Goal: Information Seeking & Learning: Learn about a topic

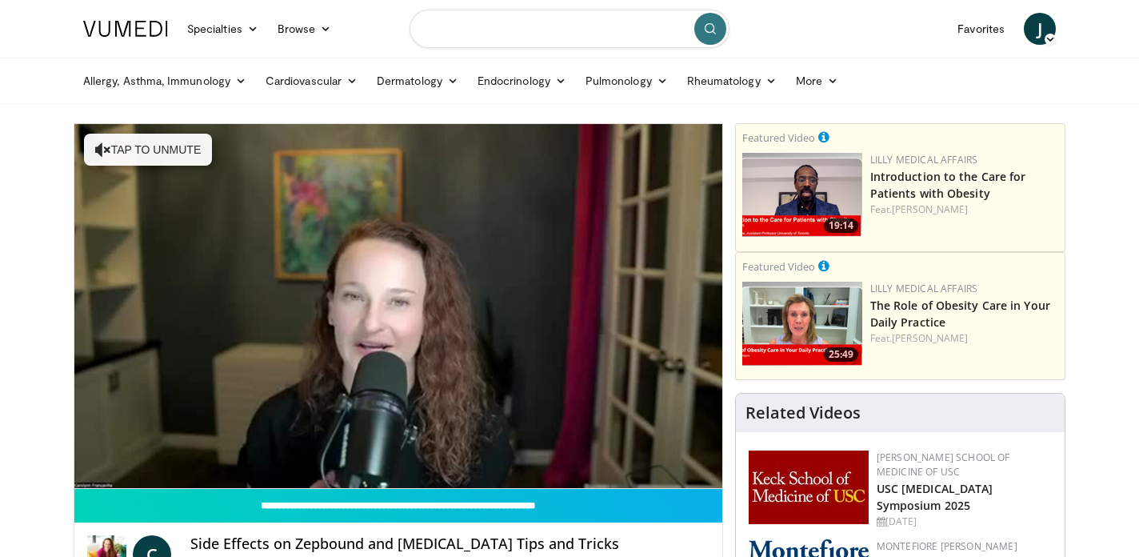
click at [495, 30] on input "Search topics, interventions" at bounding box center [569, 29] width 320 height 38
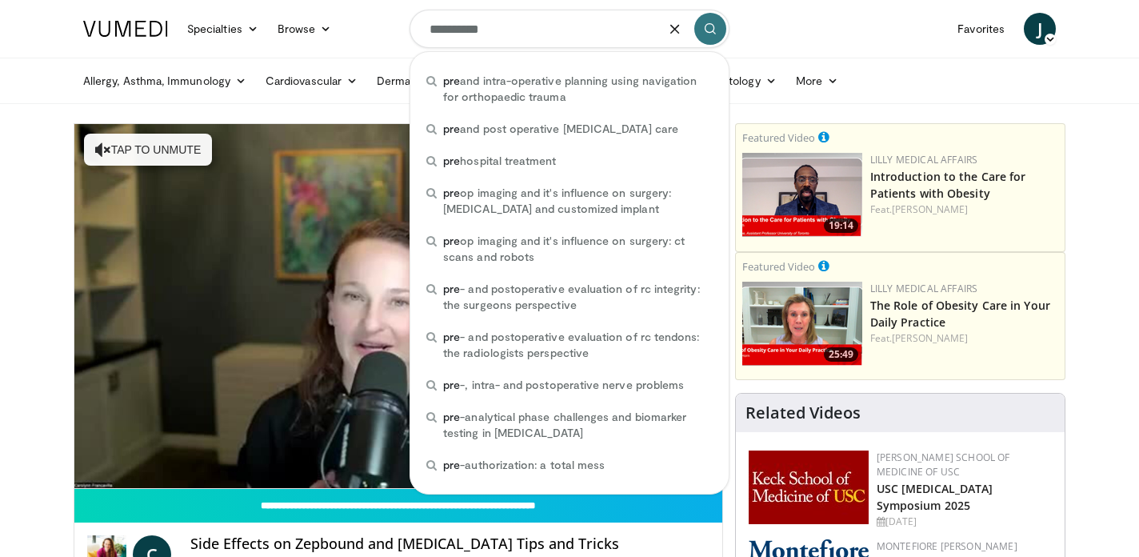
type input "**********"
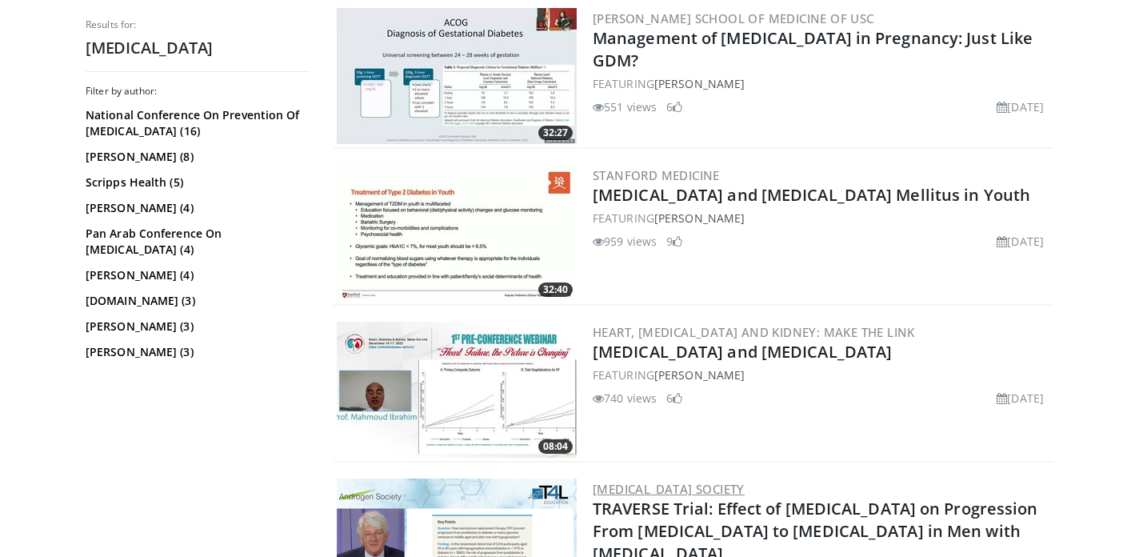
scroll to position [485, 0]
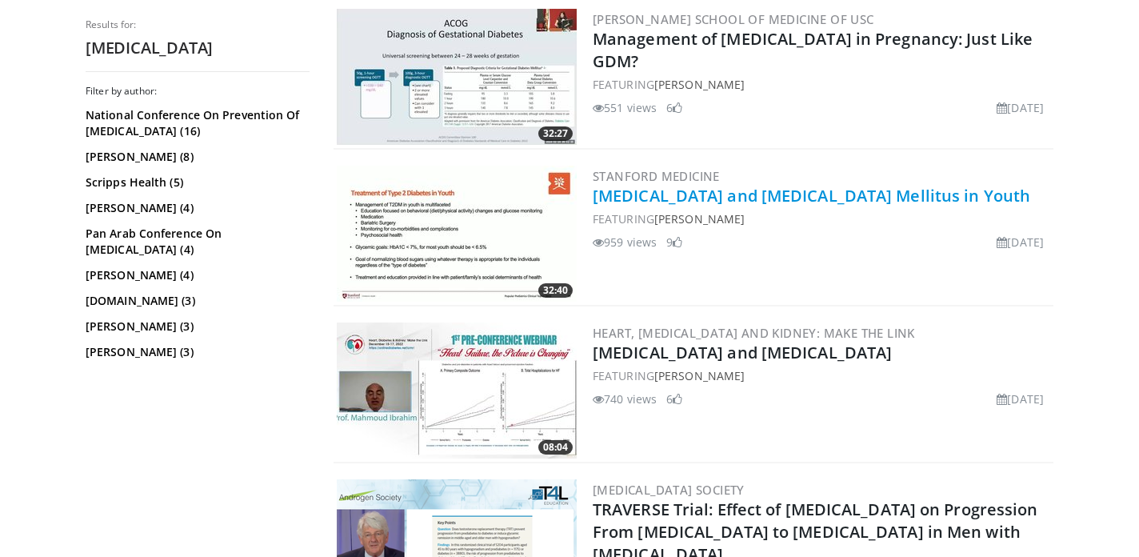
click at [633, 198] on link "[MEDICAL_DATA] and [MEDICAL_DATA] Mellitus in Youth" at bounding box center [811, 196] width 437 height 22
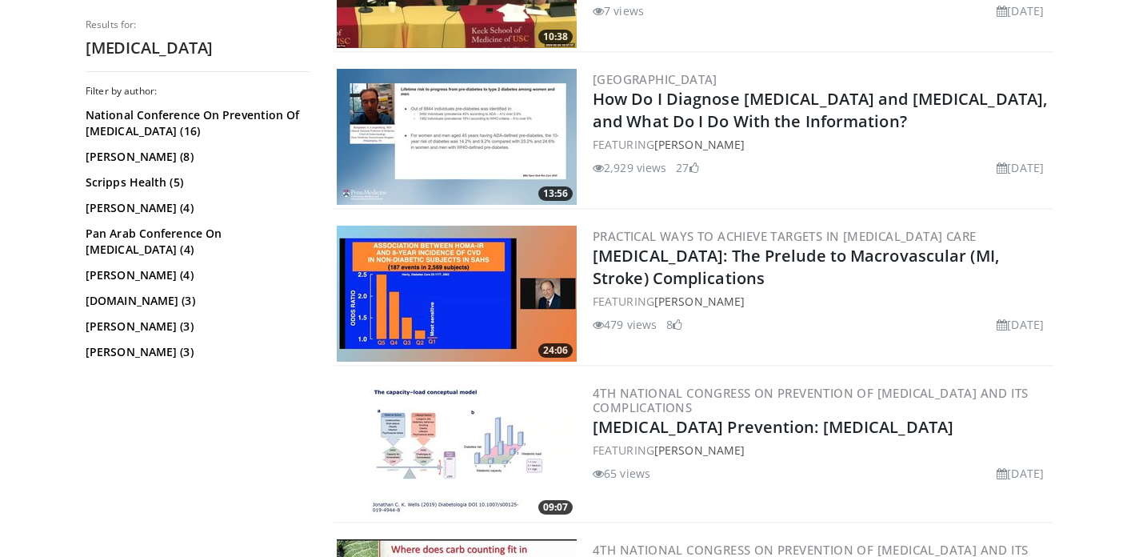
scroll to position [1265, 0]
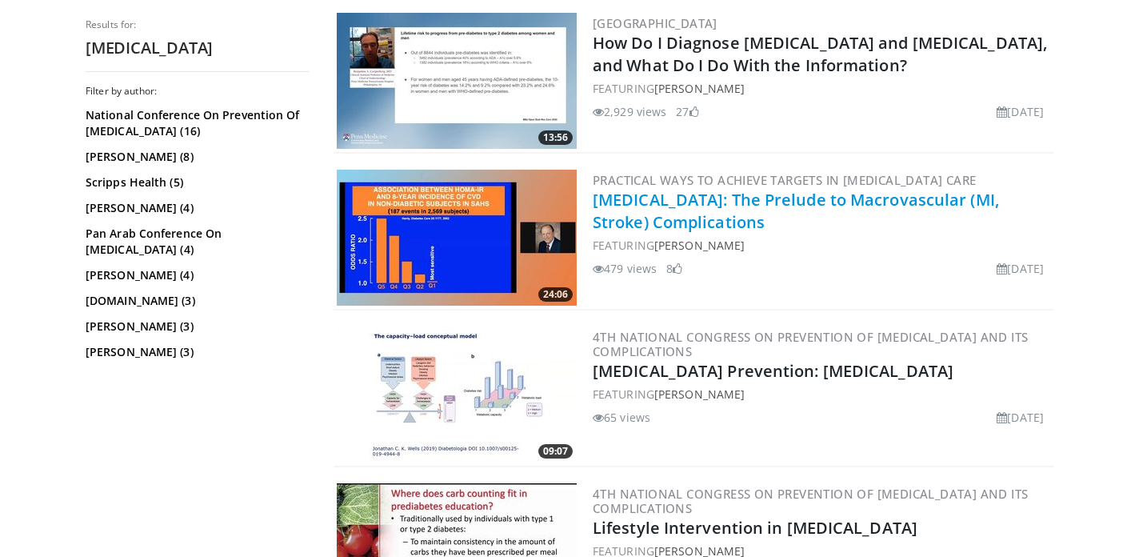
click at [623, 204] on link "[MEDICAL_DATA]: The Prelude to Macrovascular (MI, Stroke) Complications" at bounding box center [796, 211] width 406 height 44
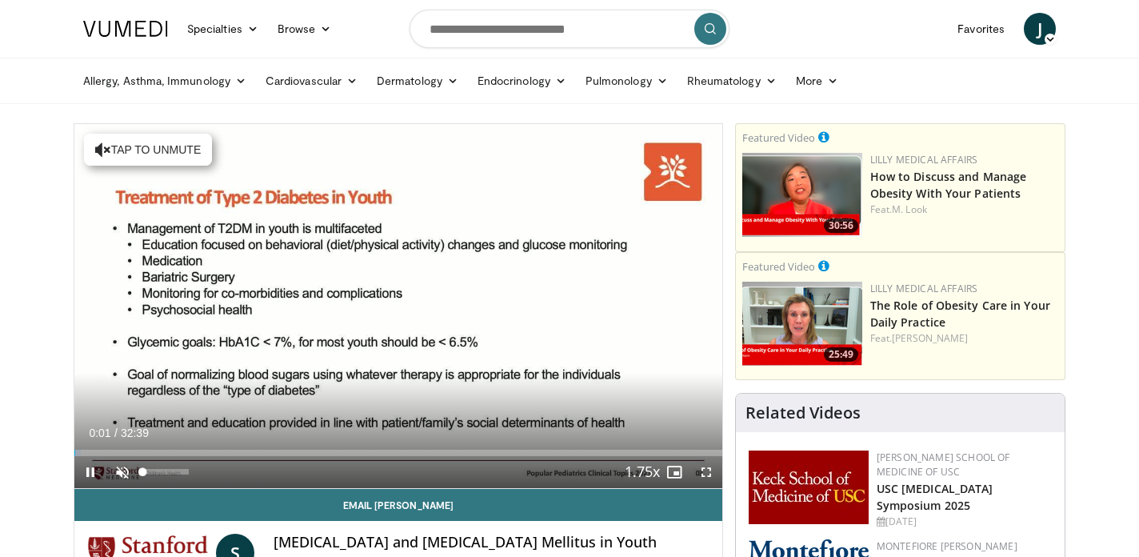
click at [122, 472] on span "Video Player" at bounding box center [122, 472] width 32 height 32
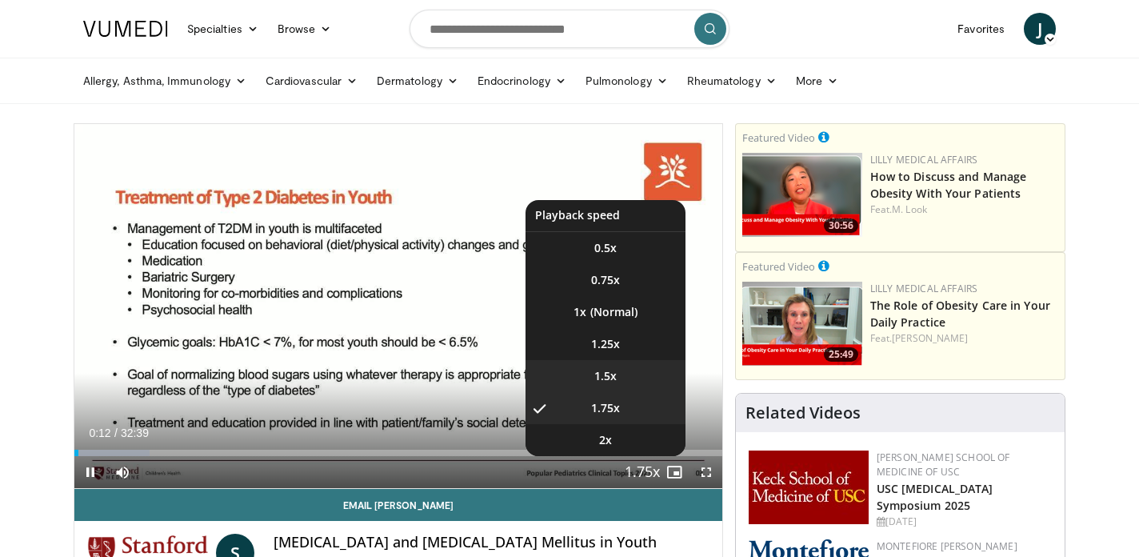
click at [620, 374] on li "1.5x" at bounding box center [605, 376] width 160 height 32
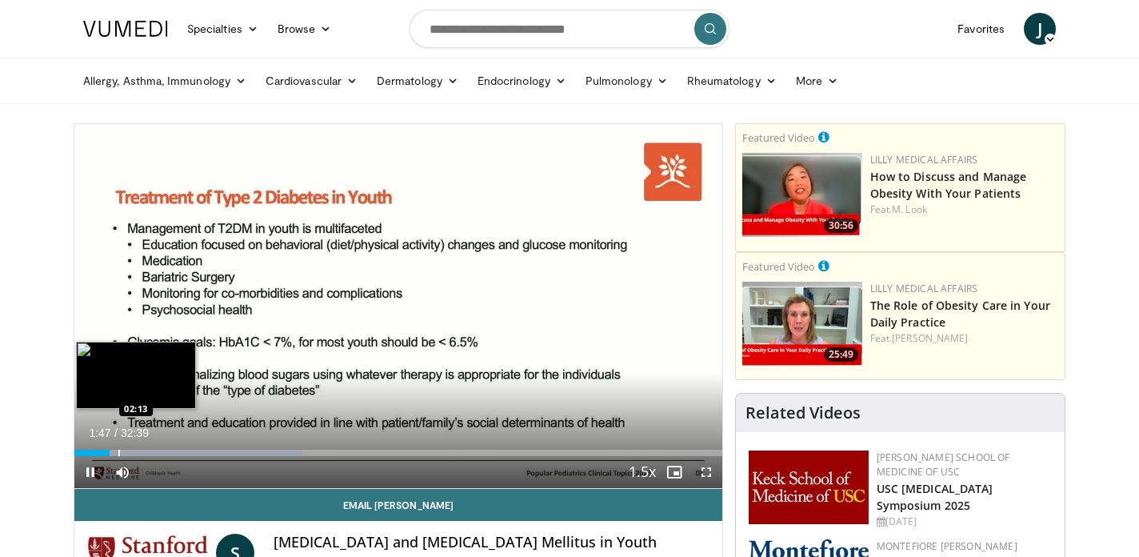
click at [118, 449] on div "Progress Bar" at bounding box center [119, 452] width 2 height 6
click at [138, 455] on div "Progress Bar" at bounding box center [139, 452] width 2 height 6
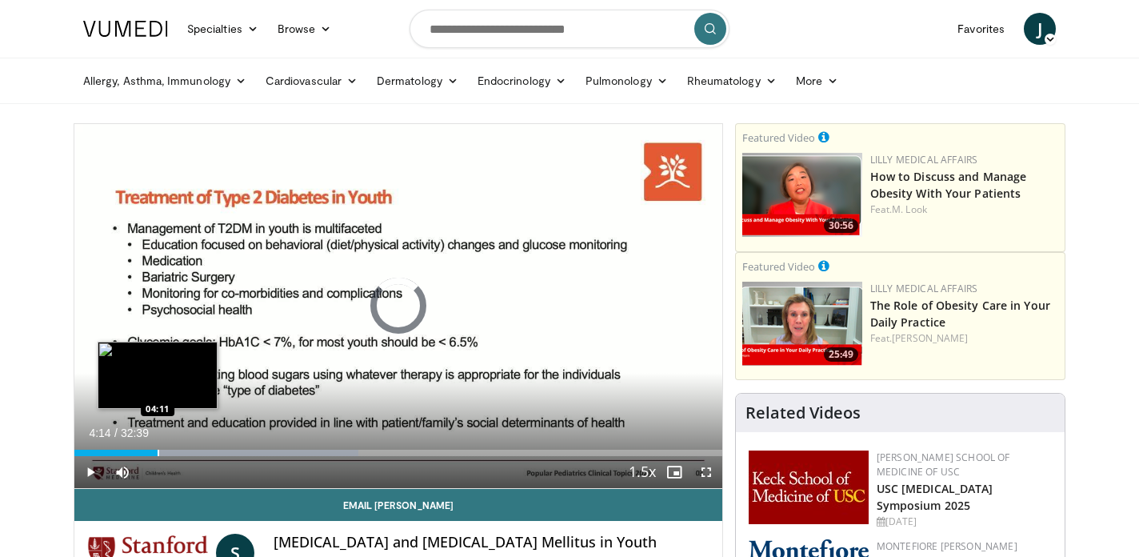
click at [158, 455] on div "Progress Bar" at bounding box center [159, 452] width 2 height 6
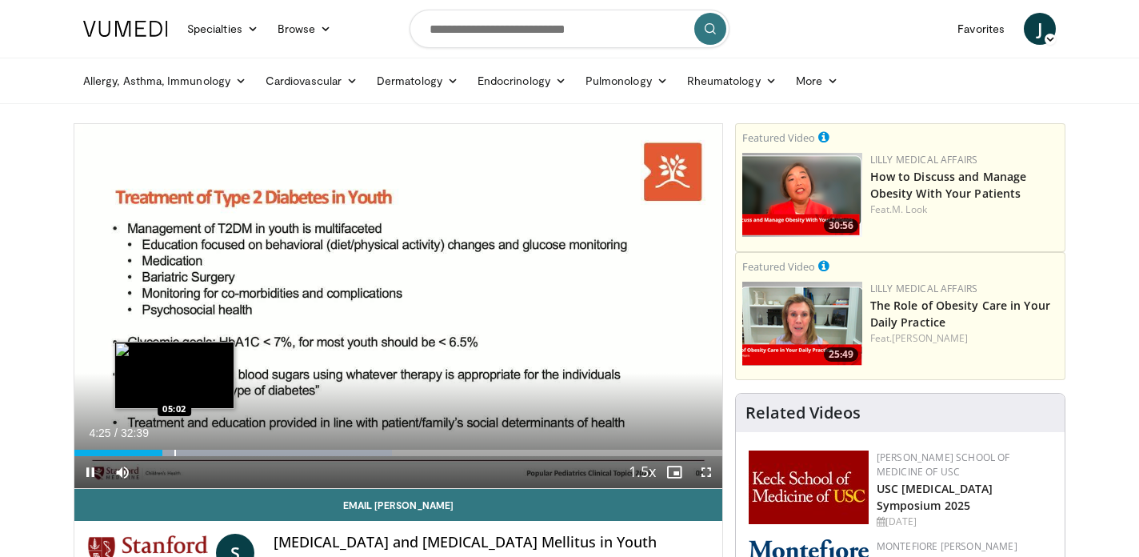
click at [174, 452] on div "Progress Bar" at bounding box center [175, 452] width 2 height 6
click at [186, 453] on div "Progress Bar" at bounding box center [187, 452] width 2 height 6
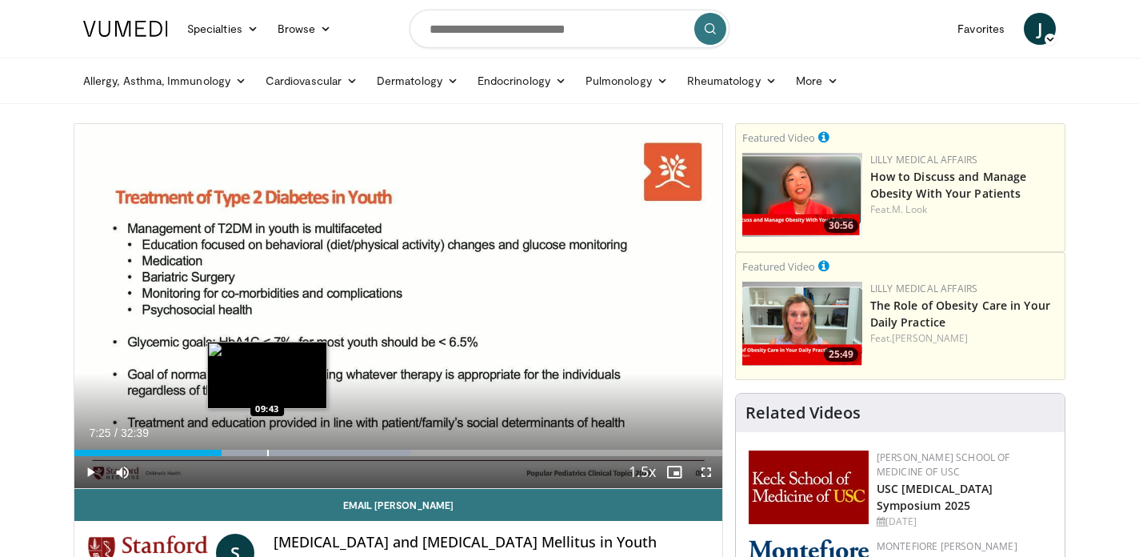
click at [267, 451] on div "Progress Bar" at bounding box center [268, 452] width 2 height 6
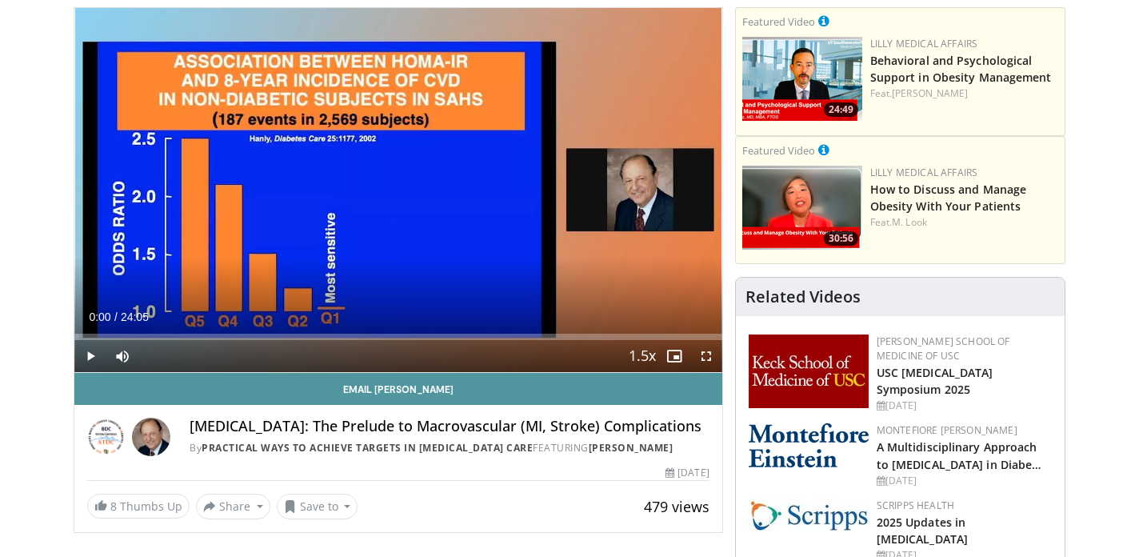
scroll to position [85, 0]
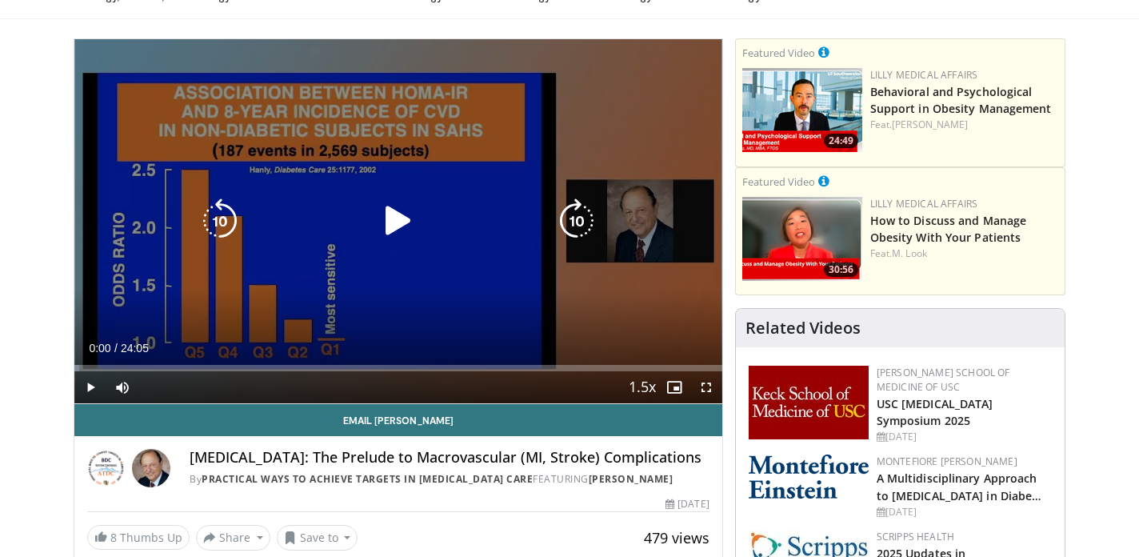
click at [395, 226] on icon "Video Player" at bounding box center [398, 220] width 45 height 45
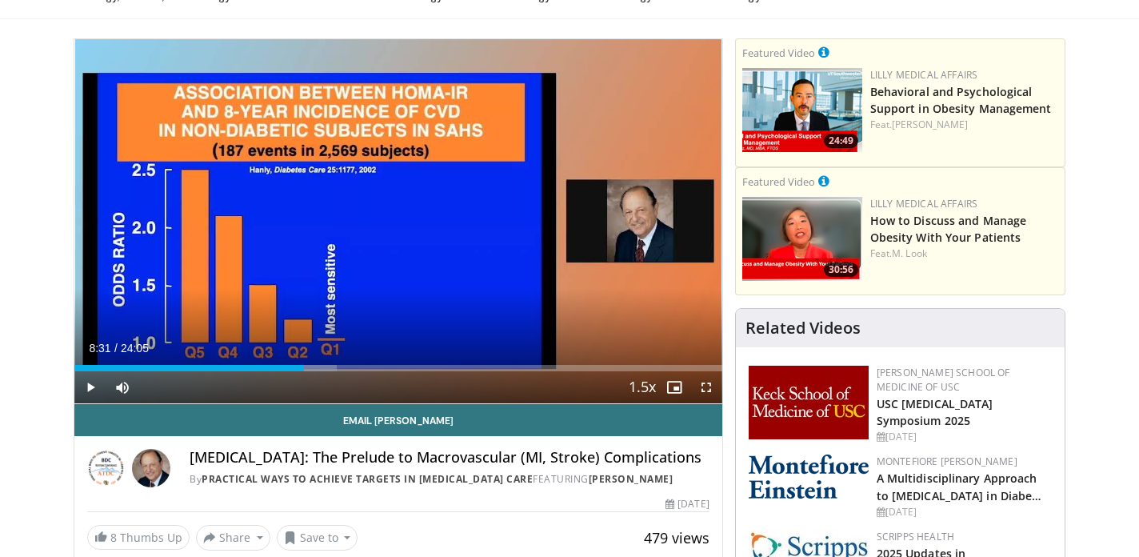
click at [93, 383] on span "Video Player" at bounding box center [90, 387] width 32 height 32
click at [88, 385] on span "Video Player" at bounding box center [90, 387] width 32 height 32
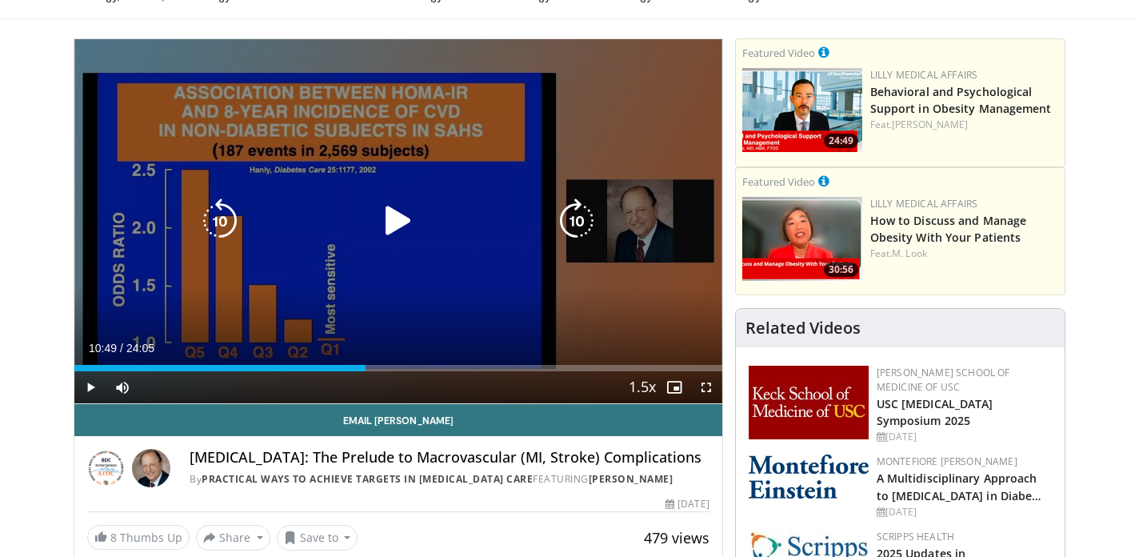
click at [395, 220] on icon "Video Player" at bounding box center [398, 220] width 45 height 45
click at [391, 227] on icon "Video Player" at bounding box center [398, 220] width 45 height 45
